Goal: Check status: Check status

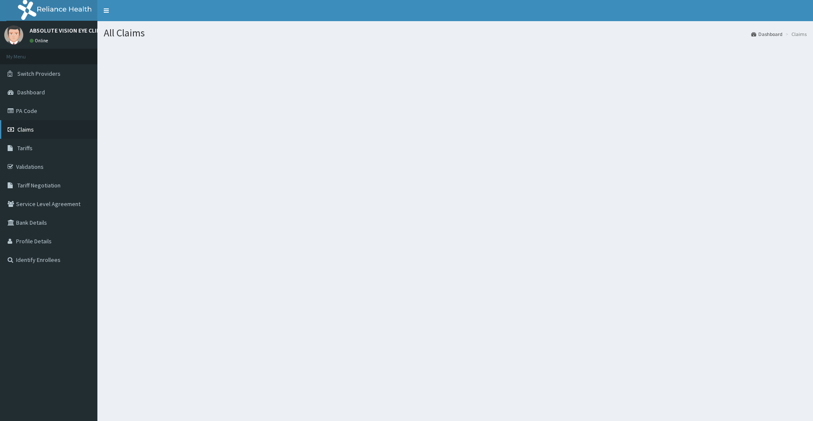
click at [30, 127] on span "Claims" at bounding box center [25, 130] width 17 height 8
click at [30, 128] on span "Claims" at bounding box center [25, 130] width 17 height 8
click at [31, 129] on span "Claims" at bounding box center [25, 130] width 17 height 8
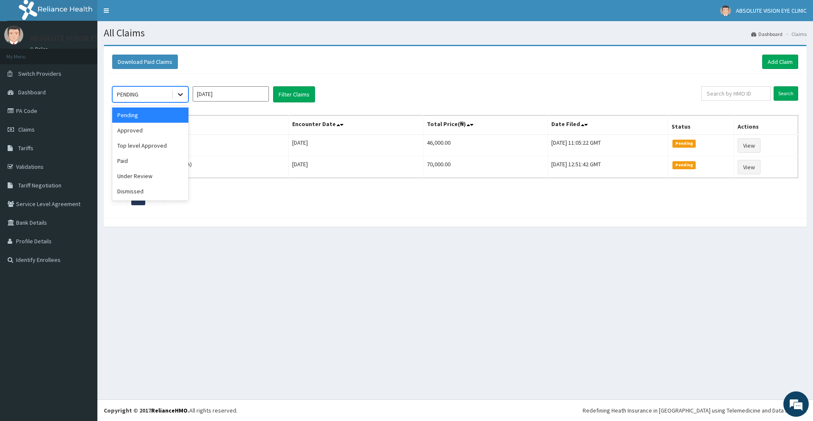
click at [180, 97] on icon at bounding box center [180, 94] width 8 height 8
click at [173, 128] on div "Approved" at bounding box center [150, 130] width 76 height 15
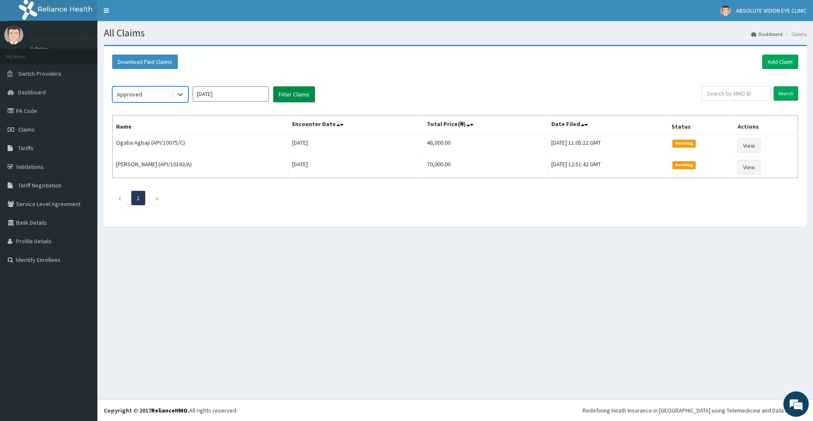
click at [306, 93] on button "Filter Claims" at bounding box center [294, 94] width 42 height 16
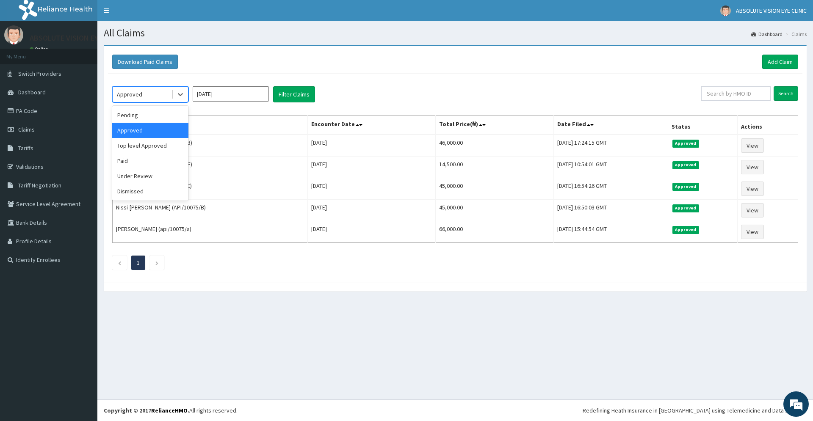
drag, startPoint x: 147, startPoint y: 90, endPoint x: 157, endPoint y: 96, distance: 12.0
click at [148, 90] on div "Approved" at bounding box center [142, 95] width 59 height 14
click at [176, 164] on div "Paid" at bounding box center [150, 160] width 76 height 15
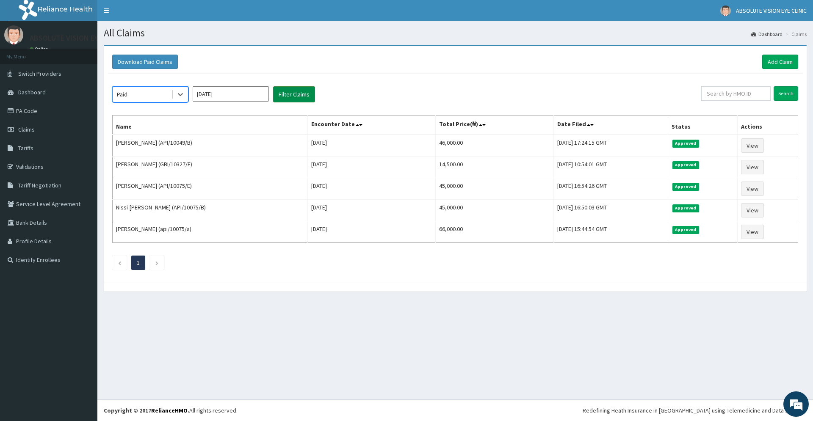
click at [294, 95] on button "Filter Claims" at bounding box center [294, 94] width 42 height 16
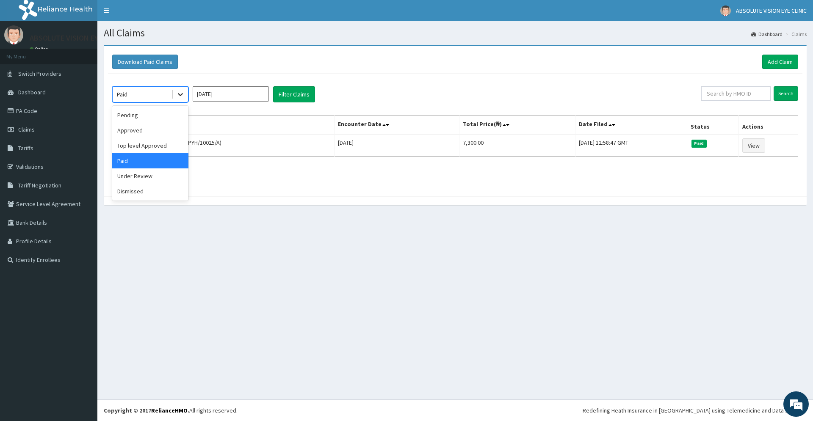
click at [179, 90] on icon at bounding box center [180, 94] width 8 height 8
click at [176, 144] on div "Top level Approved" at bounding box center [150, 145] width 76 height 15
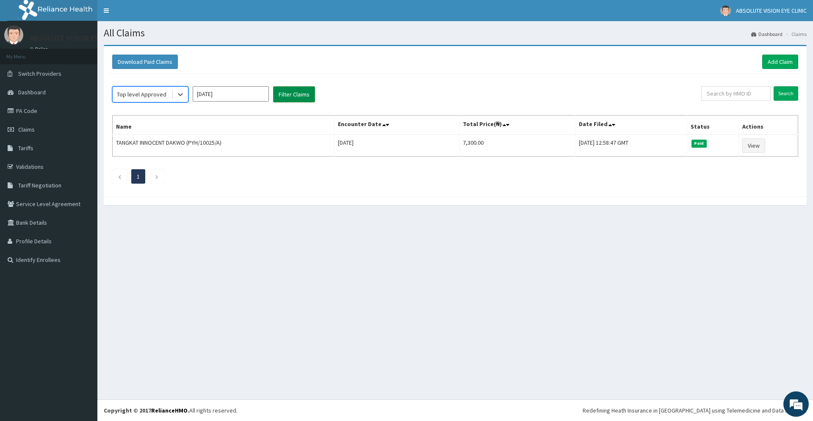
click at [298, 96] on button "Filter Claims" at bounding box center [294, 94] width 42 height 16
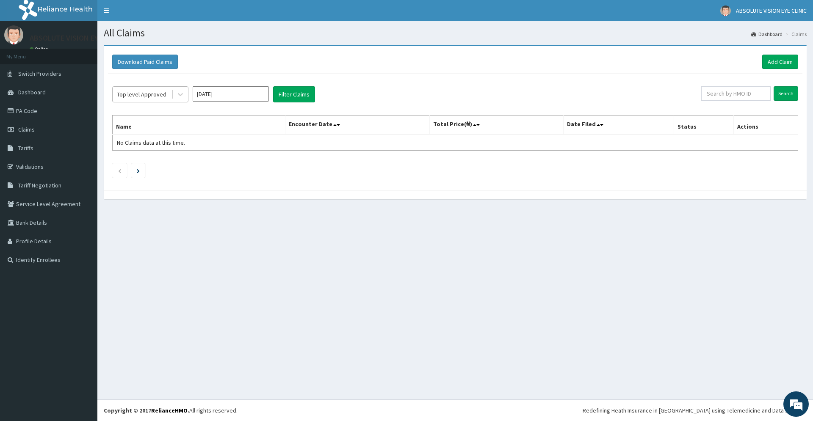
drag, startPoint x: 146, startPoint y: 92, endPoint x: 150, endPoint y: 94, distance: 4.8
click at [148, 93] on div "Top level Approved" at bounding box center [142, 94] width 50 height 8
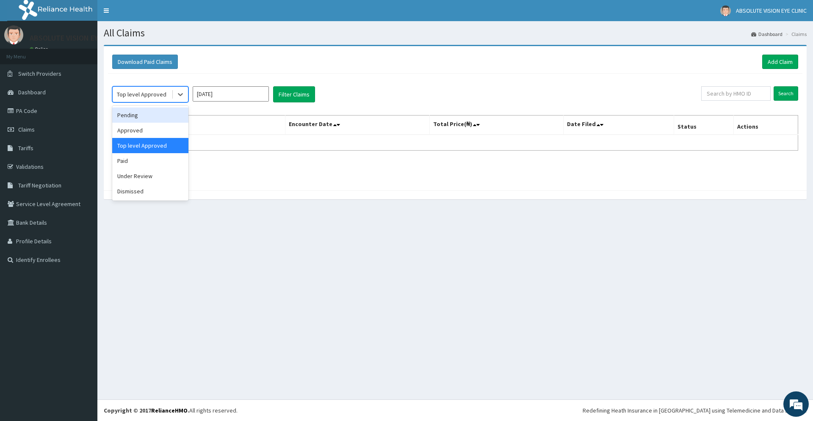
click at [154, 114] on div "Pending" at bounding box center [150, 114] width 76 height 15
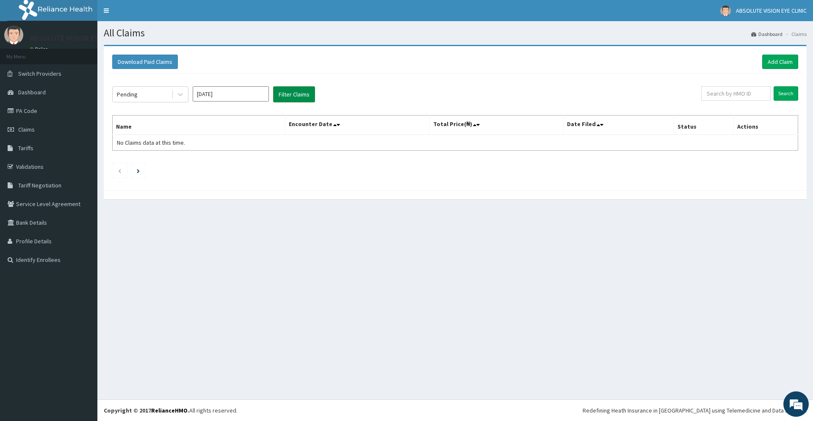
click at [295, 92] on button "Filter Claims" at bounding box center [294, 94] width 42 height 16
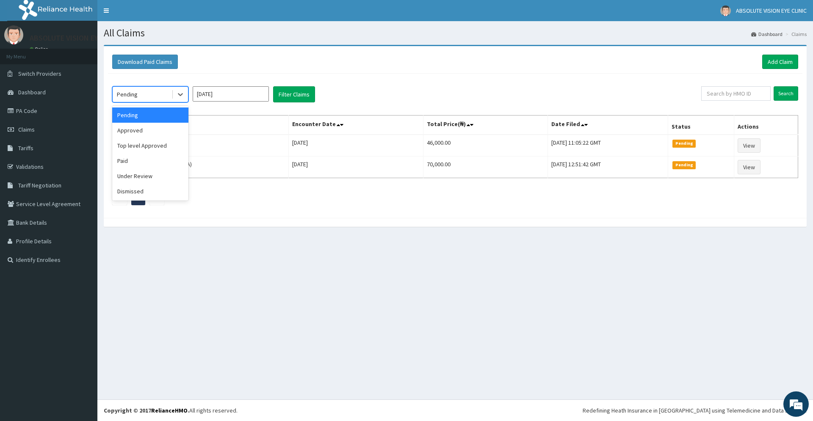
click at [141, 91] on div "Pending" at bounding box center [142, 95] width 59 height 14
click at [181, 174] on div "Under Review" at bounding box center [150, 175] width 76 height 15
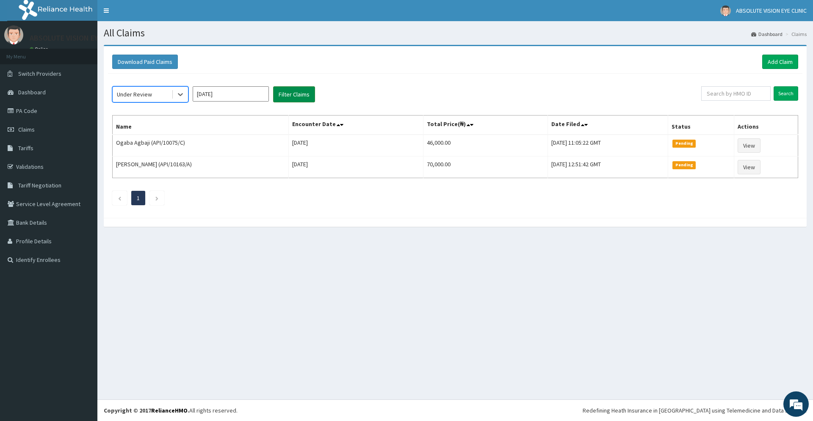
click at [300, 96] on button "Filter Claims" at bounding box center [294, 94] width 42 height 16
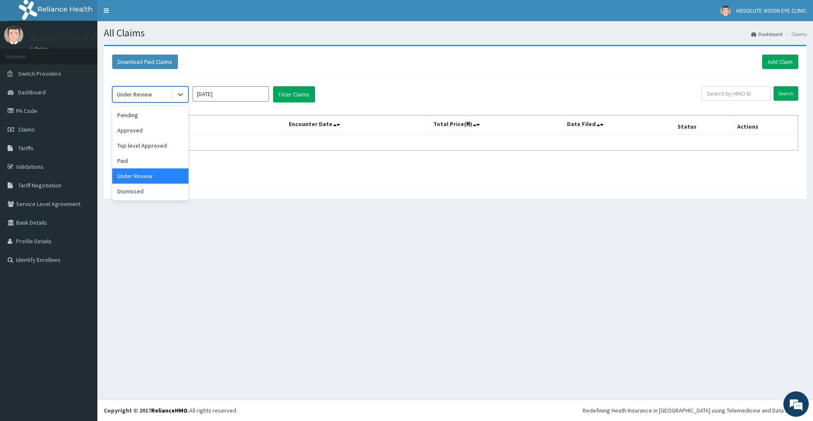
click at [141, 90] on div "Under Review" at bounding box center [134, 94] width 35 height 8
click at [151, 130] on div "Approved" at bounding box center [150, 130] width 76 height 15
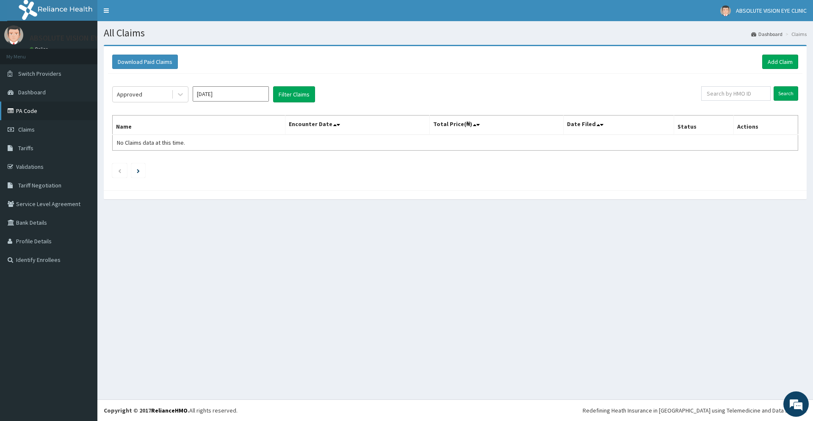
click at [33, 115] on link "PA Code" at bounding box center [48, 111] width 97 height 19
